Goal: Contribute content: Contribute content

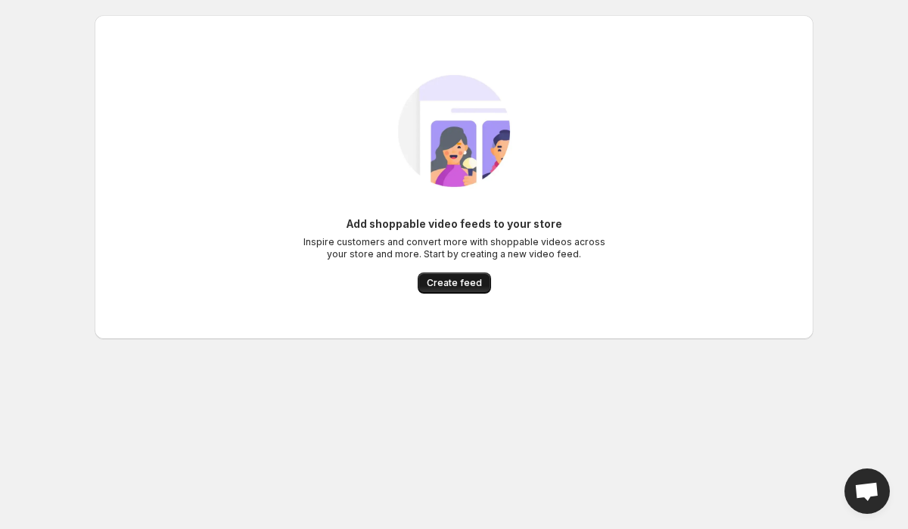
click at [466, 283] on span "Create feed" at bounding box center [454, 283] width 55 height 12
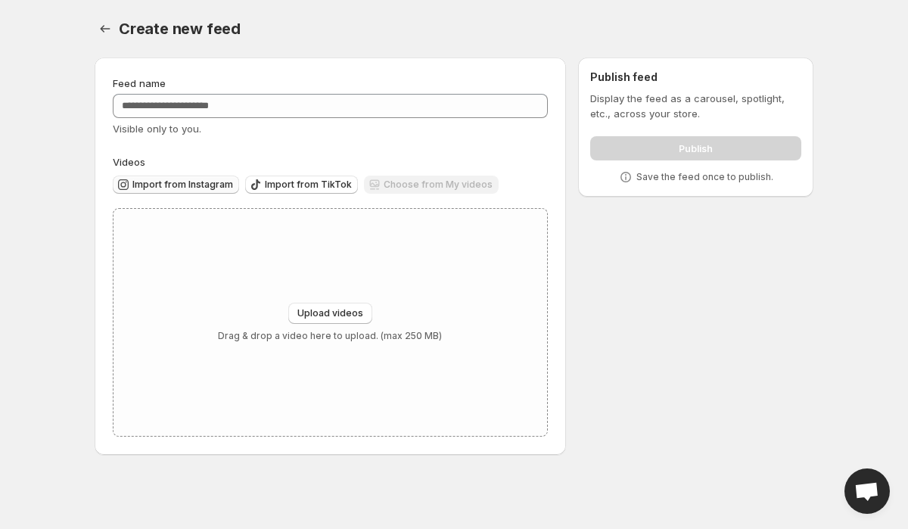
click at [191, 185] on span "Import from Instagram" at bounding box center [182, 185] width 101 height 12
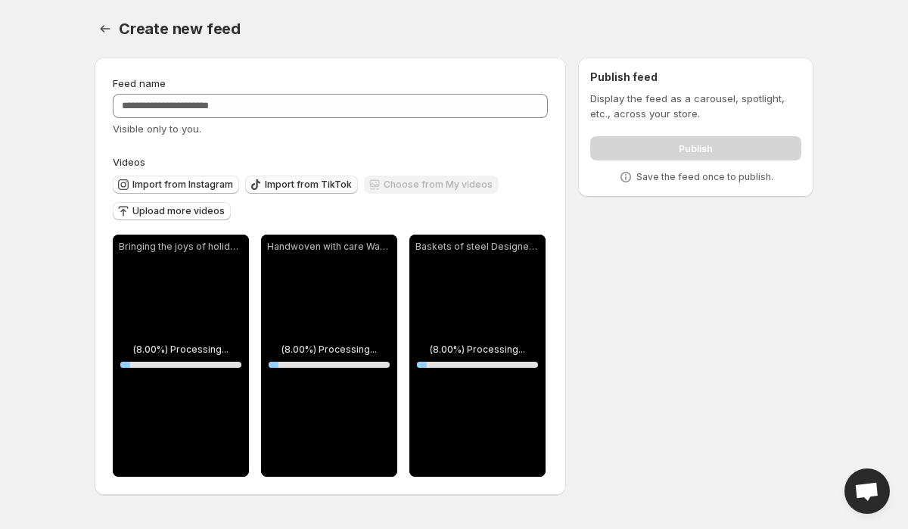
click at [324, 183] on span "Import from TikTok" at bounding box center [308, 185] width 87 height 12
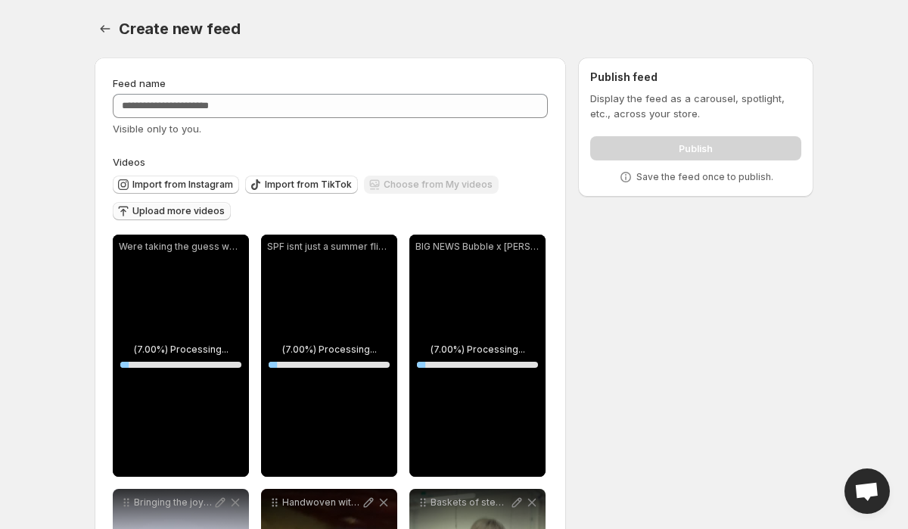
click at [188, 216] on span "Upload more videos" at bounding box center [178, 211] width 92 height 12
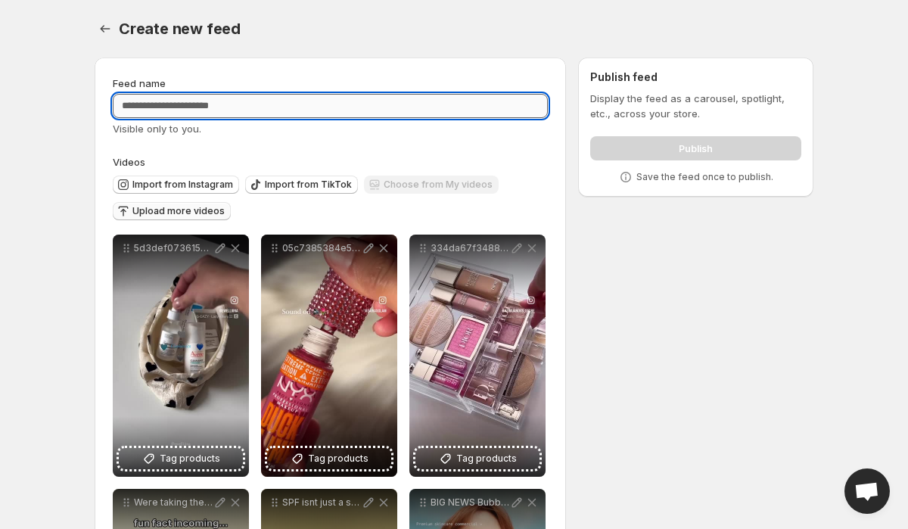
click at [384, 115] on input "Feed name" at bounding box center [330, 106] width 435 height 24
type input "*"
type input "*****"
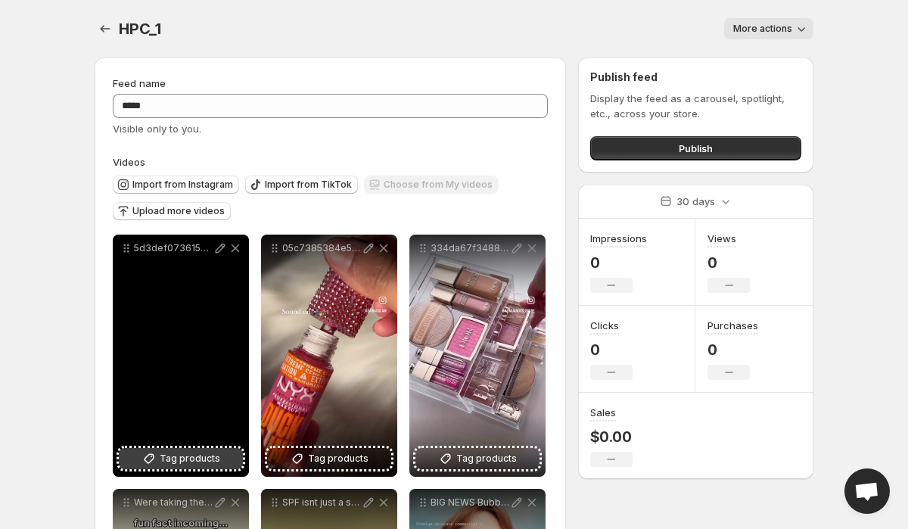
click at [192, 460] on span "Tag products" at bounding box center [190, 458] width 61 height 15
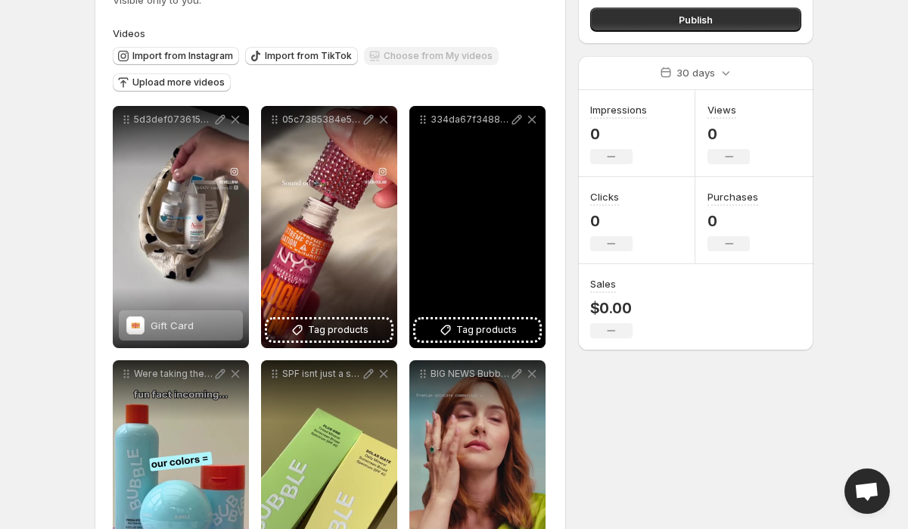
scroll to position [178, 0]
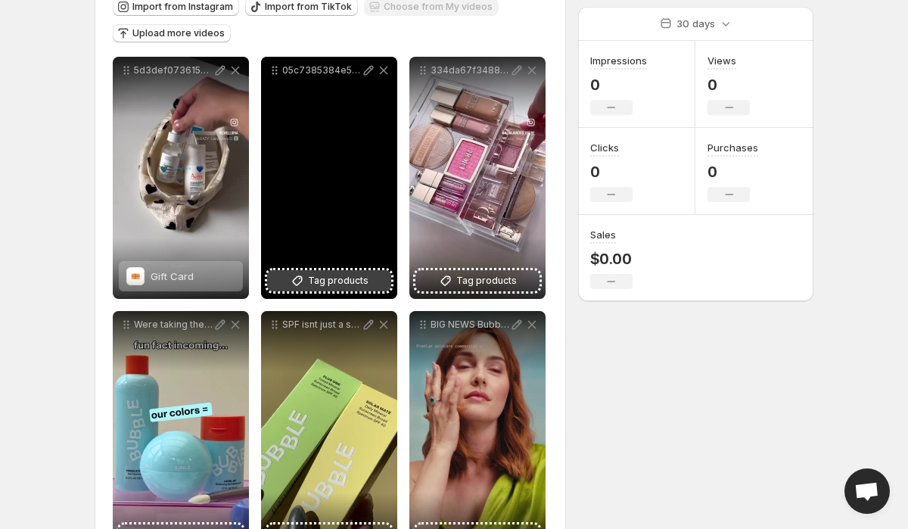
click at [333, 273] on button "Tag products" at bounding box center [329, 280] width 124 height 21
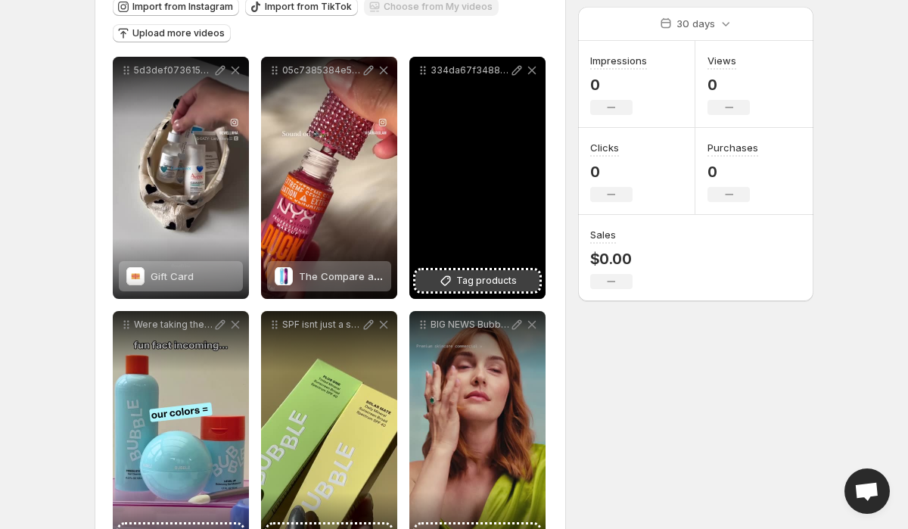
click at [493, 287] on span "Tag products" at bounding box center [486, 280] width 61 height 15
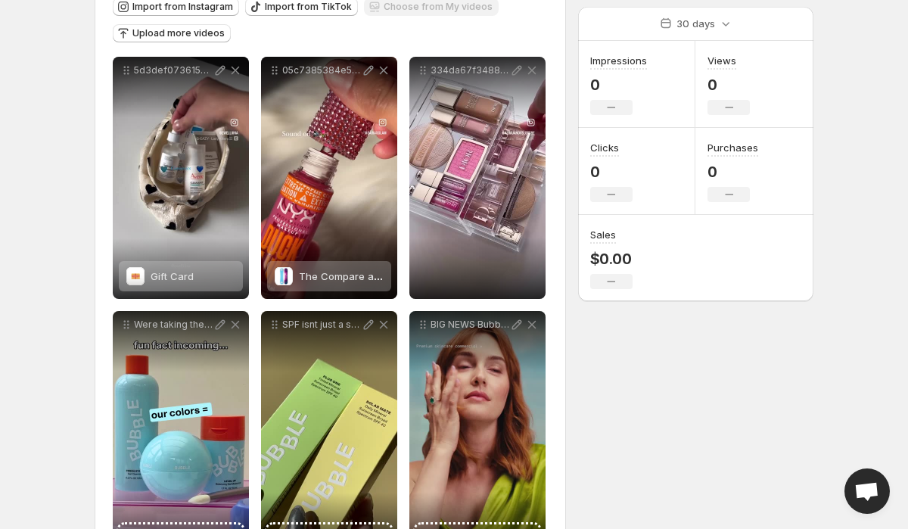
scroll to position [0, 0]
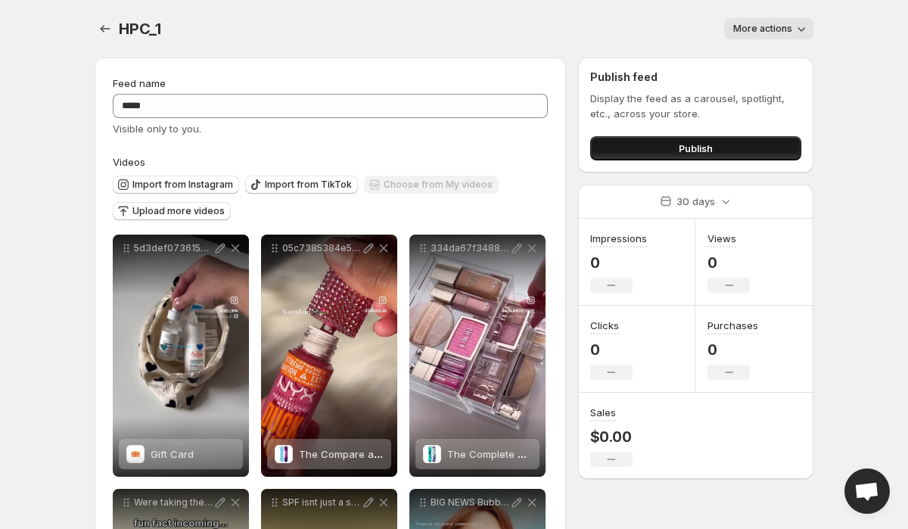
click at [657, 144] on button "Publish" at bounding box center [695, 148] width 211 height 24
click at [107, 28] on icon "Settings" at bounding box center [105, 28] width 15 height 15
